Goal: Navigation & Orientation: Find specific page/section

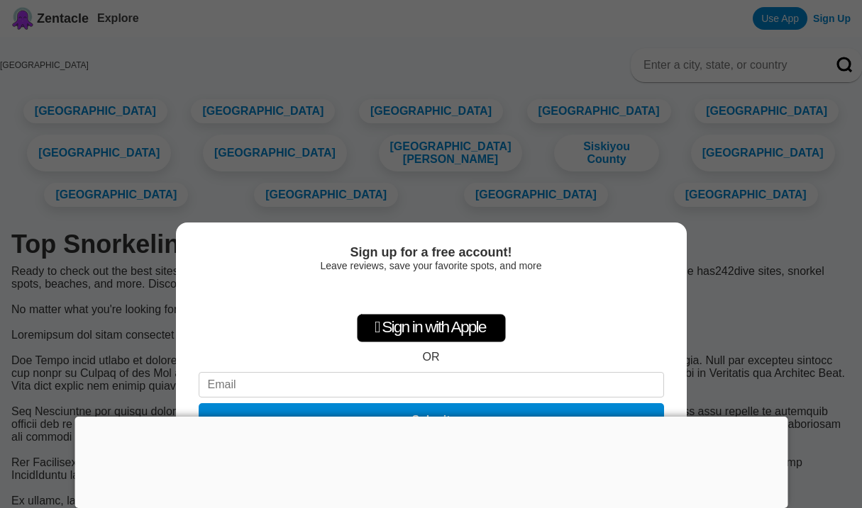
click at [434, 417] on div at bounding box center [430, 417] width 713 height 0
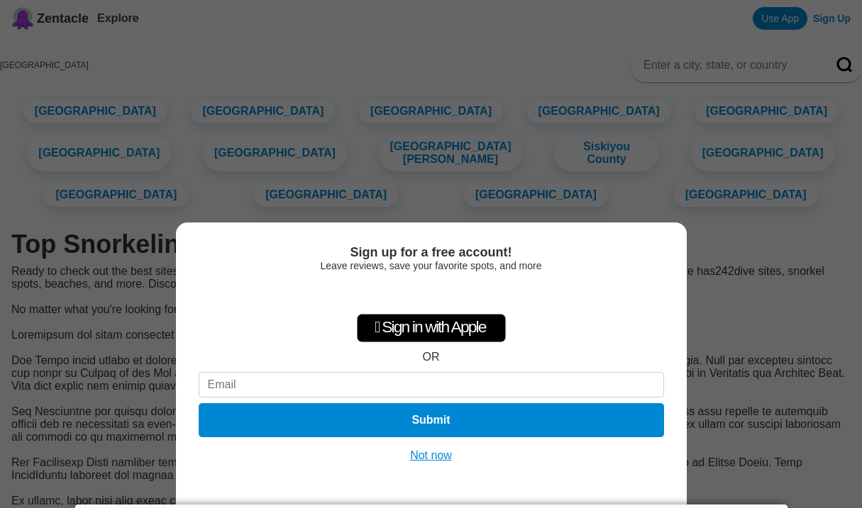
click at [444, 457] on button "Not now" at bounding box center [431, 456] width 50 height 14
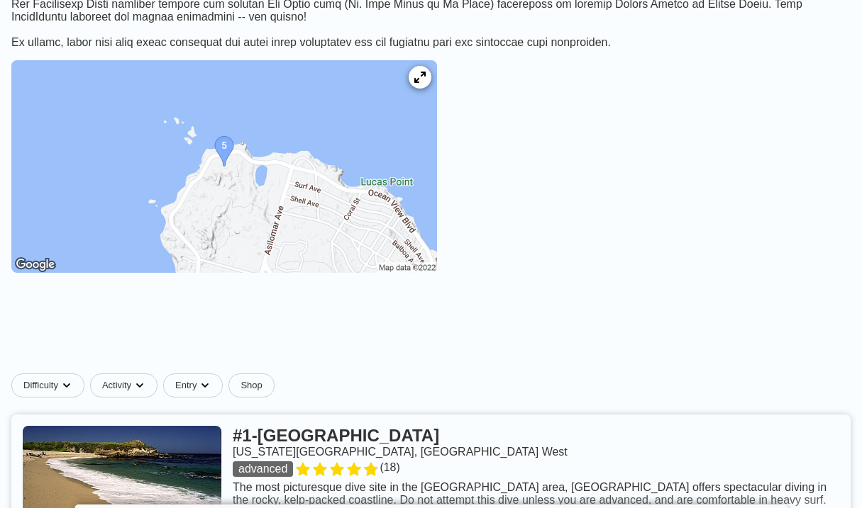
scroll to position [455, 0]
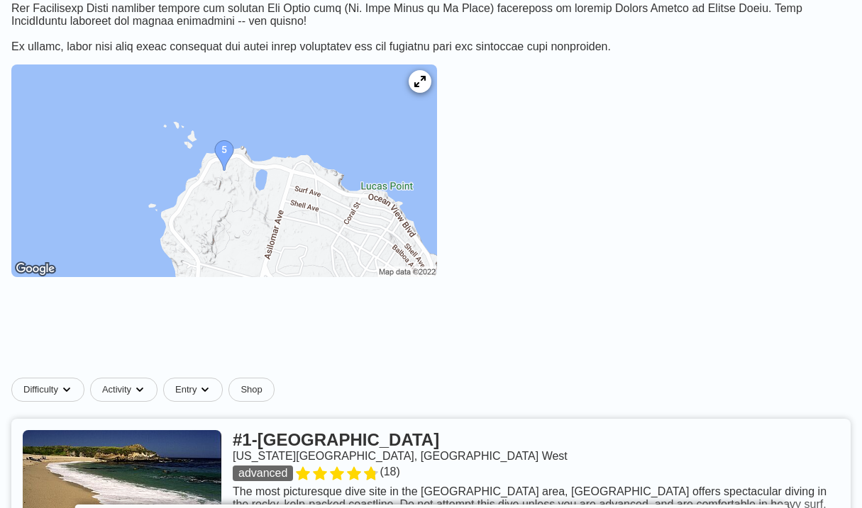
click at [338, 253] on img at bounding box center [224, 171] width 426 height 213
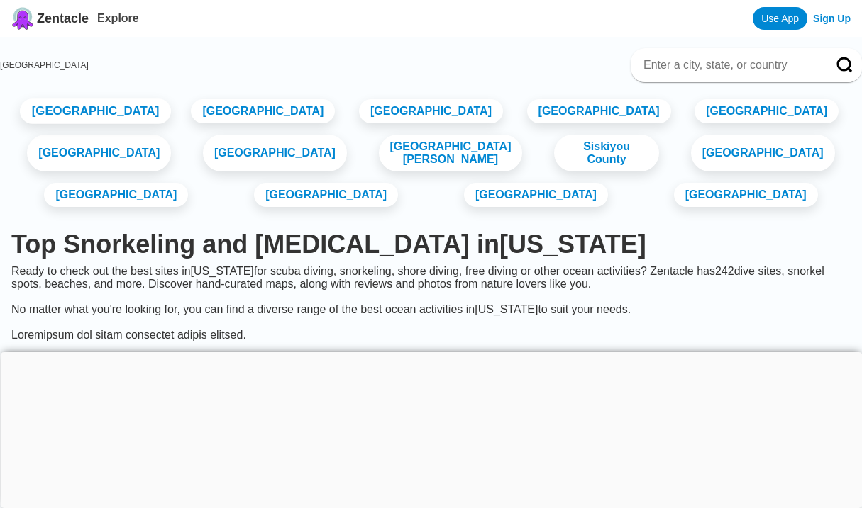
click at [118, 118] on link "[GEOGRAPHIC_DATA]" at bounding box center [95, 112] width 151 height 26
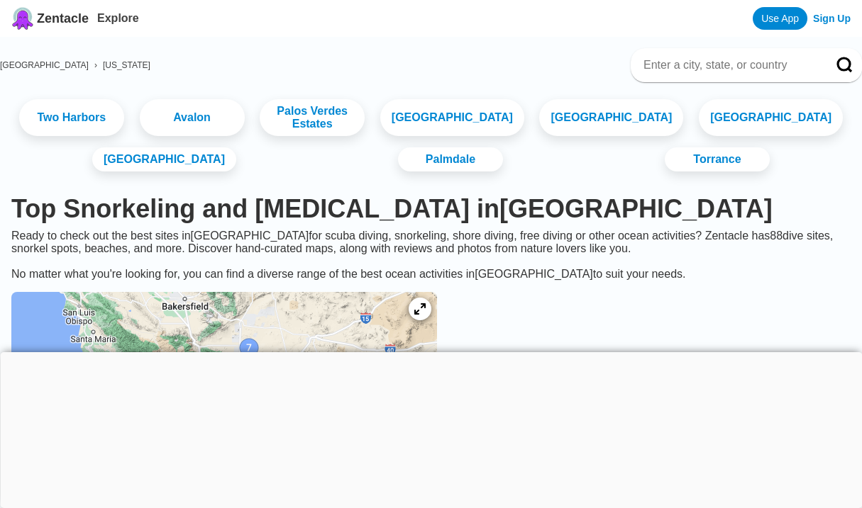
click at [430, 352] on div at bounding box center [431, 352] width 862 height 0
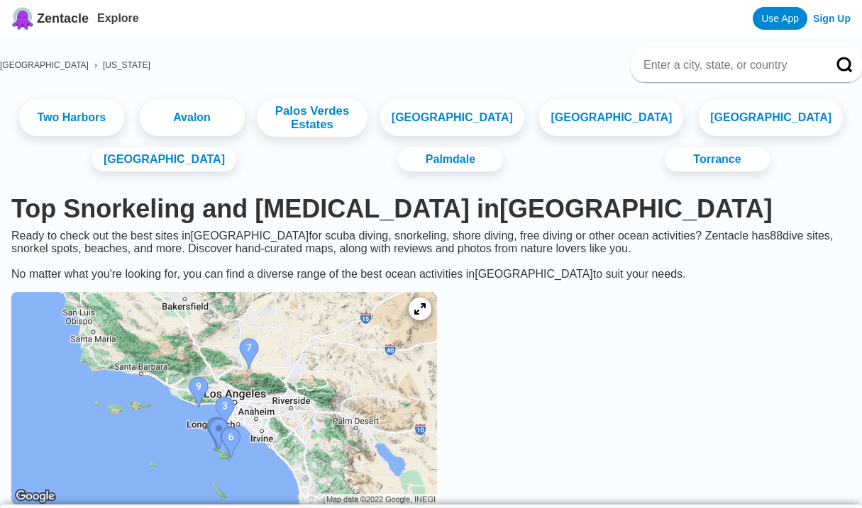
click at [344, 120] on link "Palos Verdes Estates" at bounding box center [312, 118] width 110 height 39
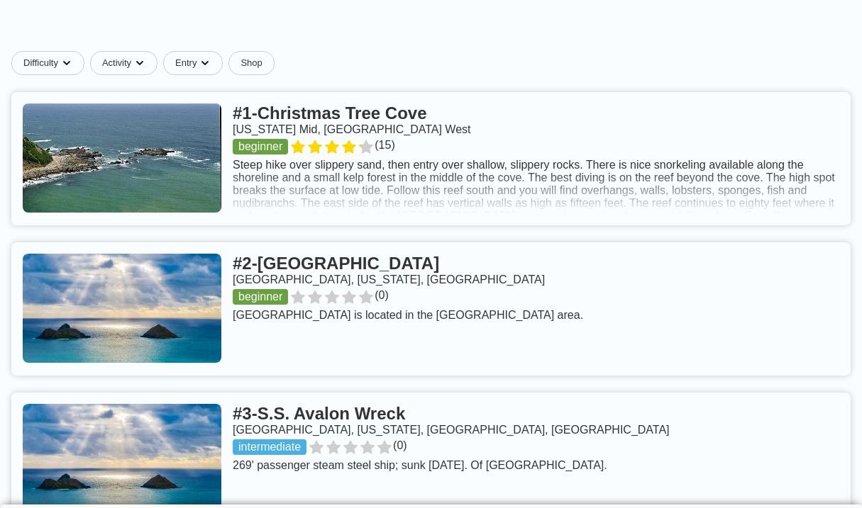
scroll to position [565, 0]
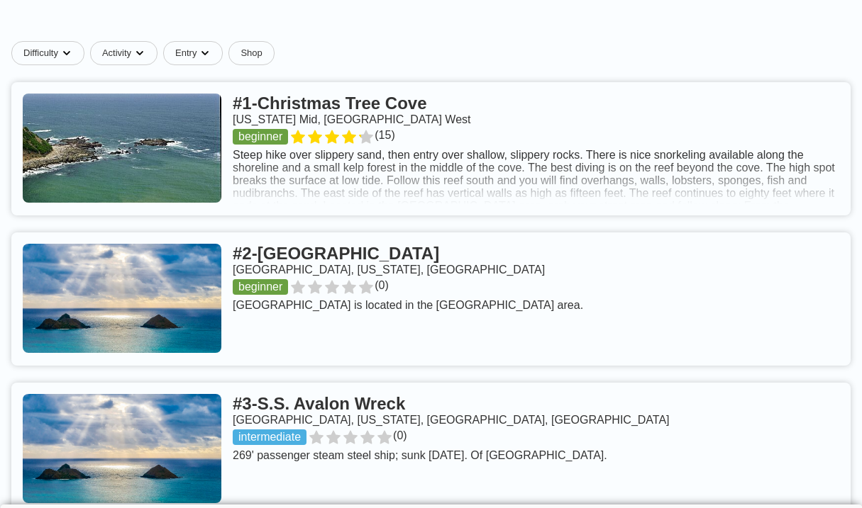
click at [313, 165] on link at bounding box center [430, 148] width 839 height 133
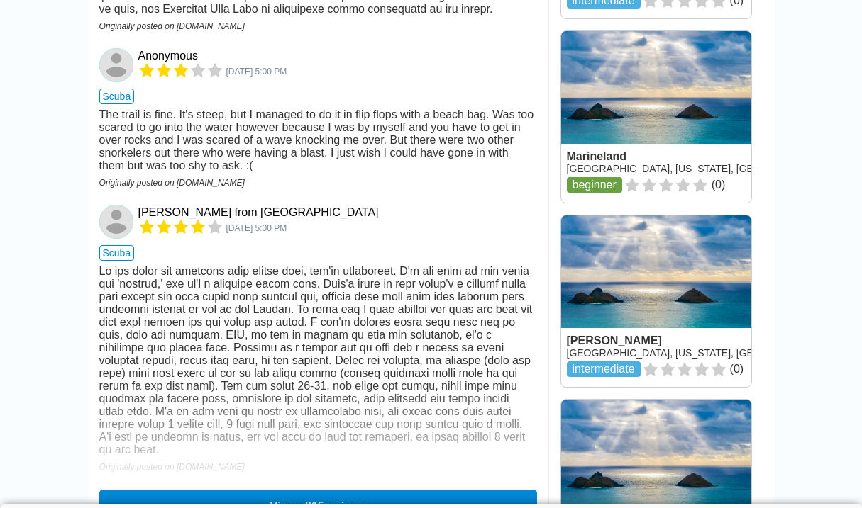
scroll to position [1808, 0]
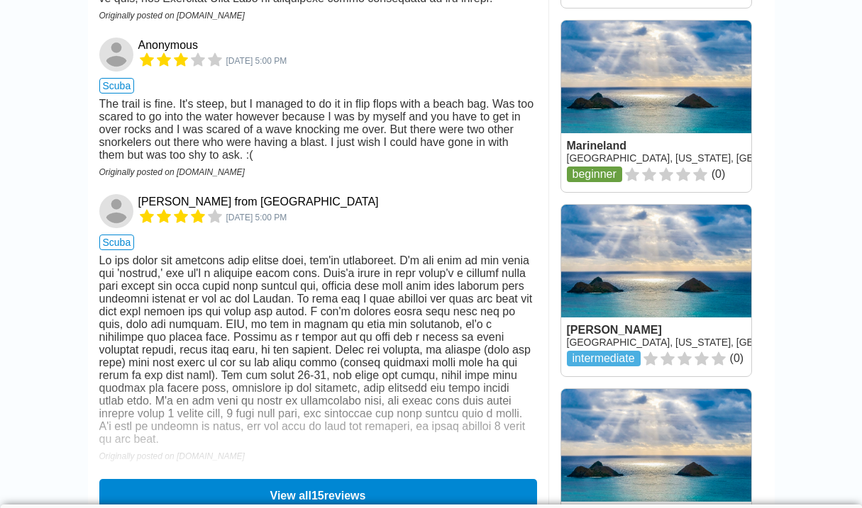
scroll to position [565, 0]
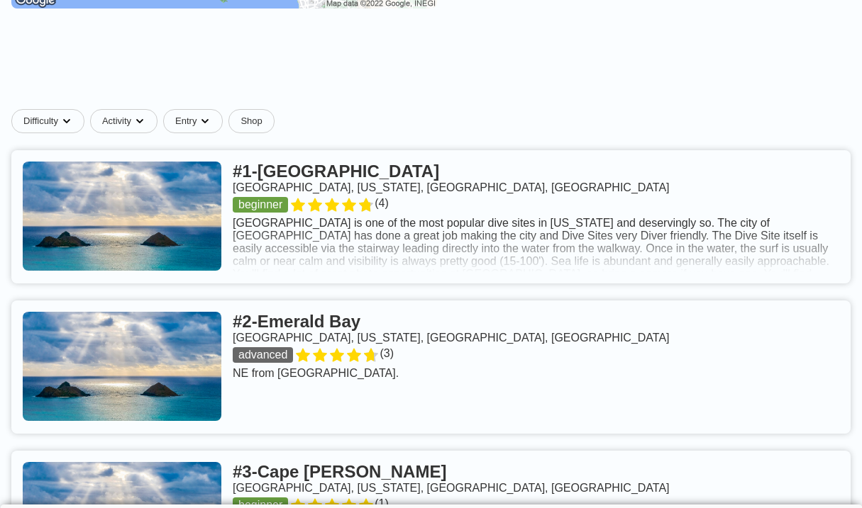
scroll to position [501, 0]
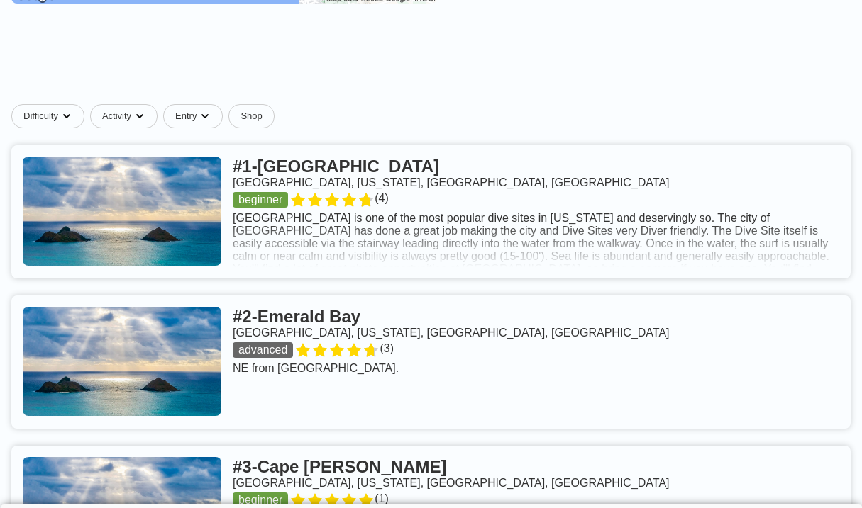
click at [321, 167] on link at bounding box center [430, 211] width 839 height 133
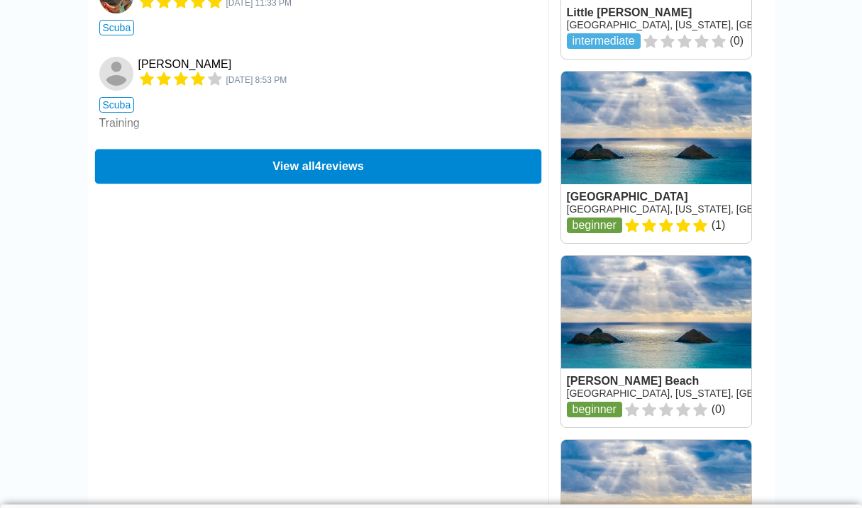
scroll to position [1390, 0]
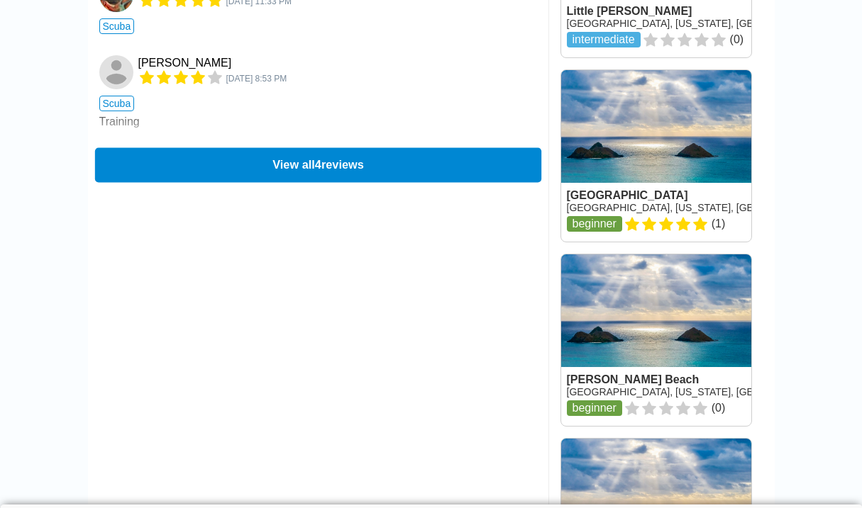
click at [321, 168] on button "View all 4 reviews" at bounding box center [317, 165] width 446 height 35
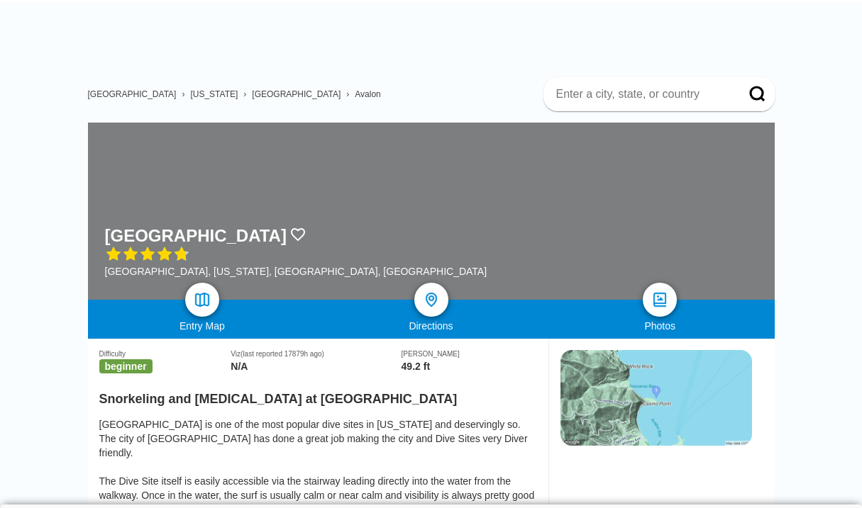
scroll to position [0, 0]
